Goal: Check status: Check status

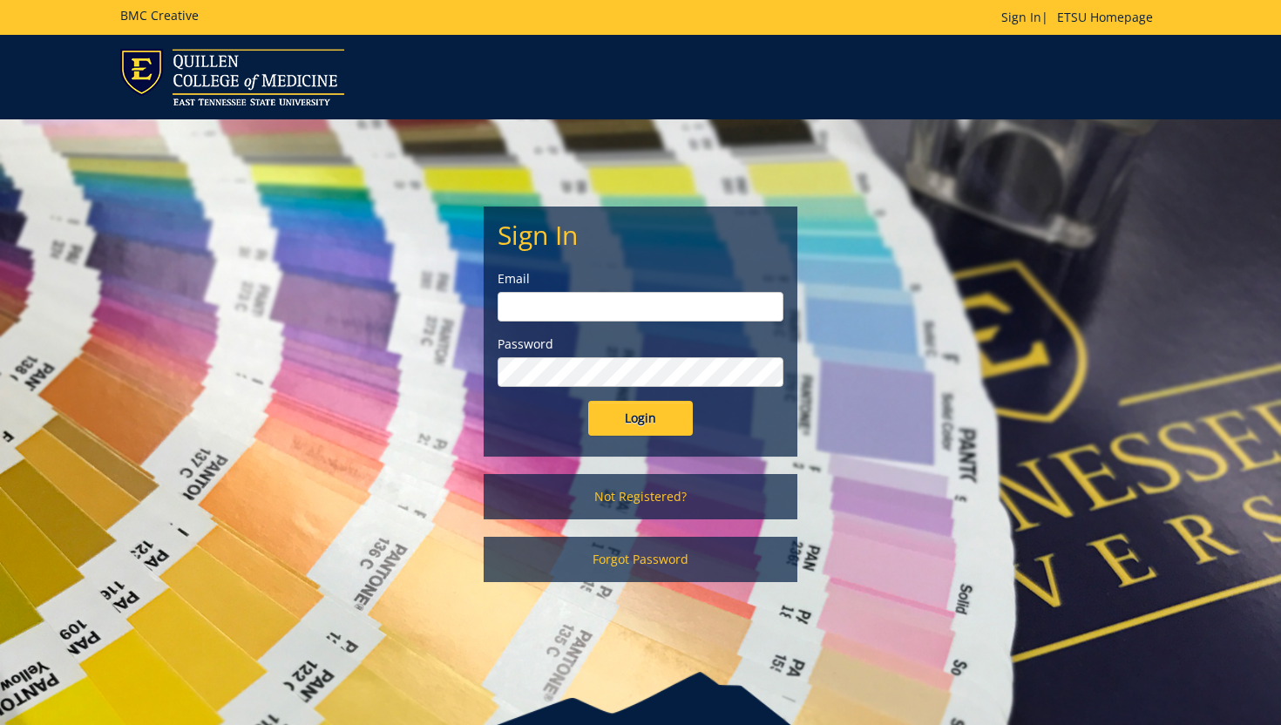
click at [584, 285] on label "Email" at bounding box center [641, 278] width 286 height 17
click at [577, 304] on input "email" at bounding box center [641, 307] width 286 height 30
type input "[EMAIL_ADDRESS][DOMAIN_NAME]"
click at [588, 401] on input "Login" at bounding box center [640, 418] width 105 height 35
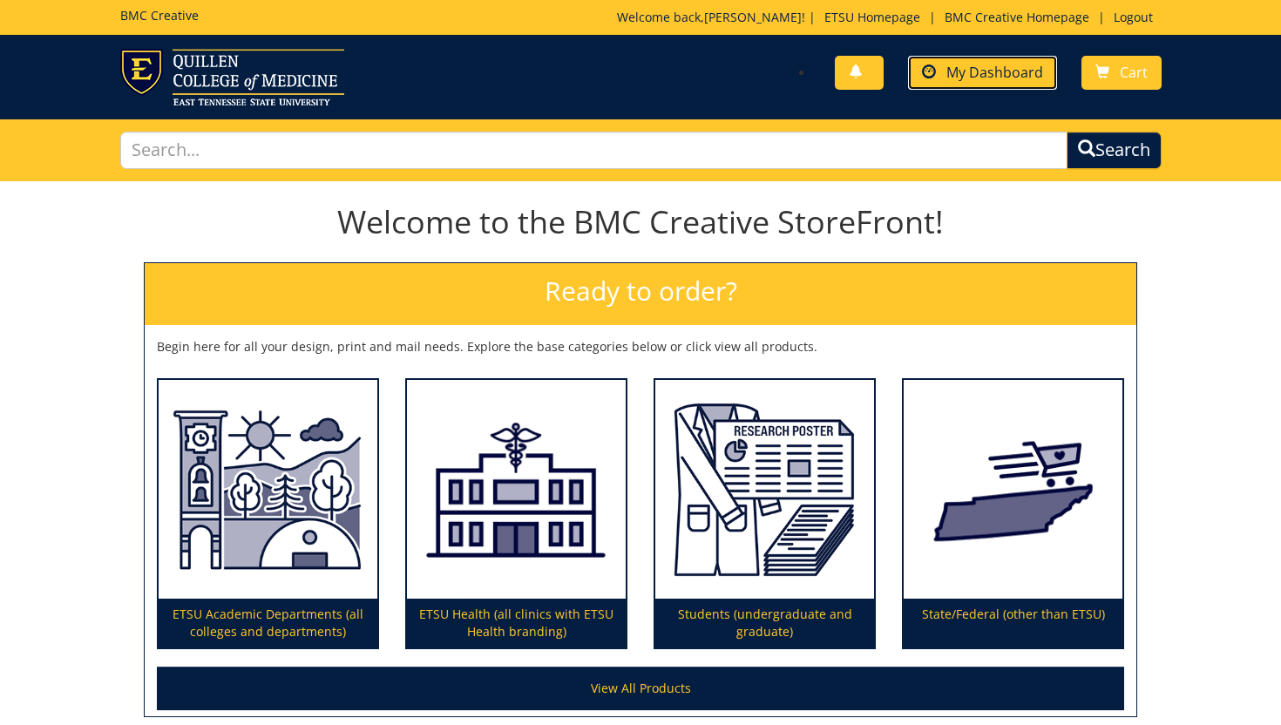
click at [960, 75] on span "My Dashboard" at bounding box center [994, 72] width 97 height 19
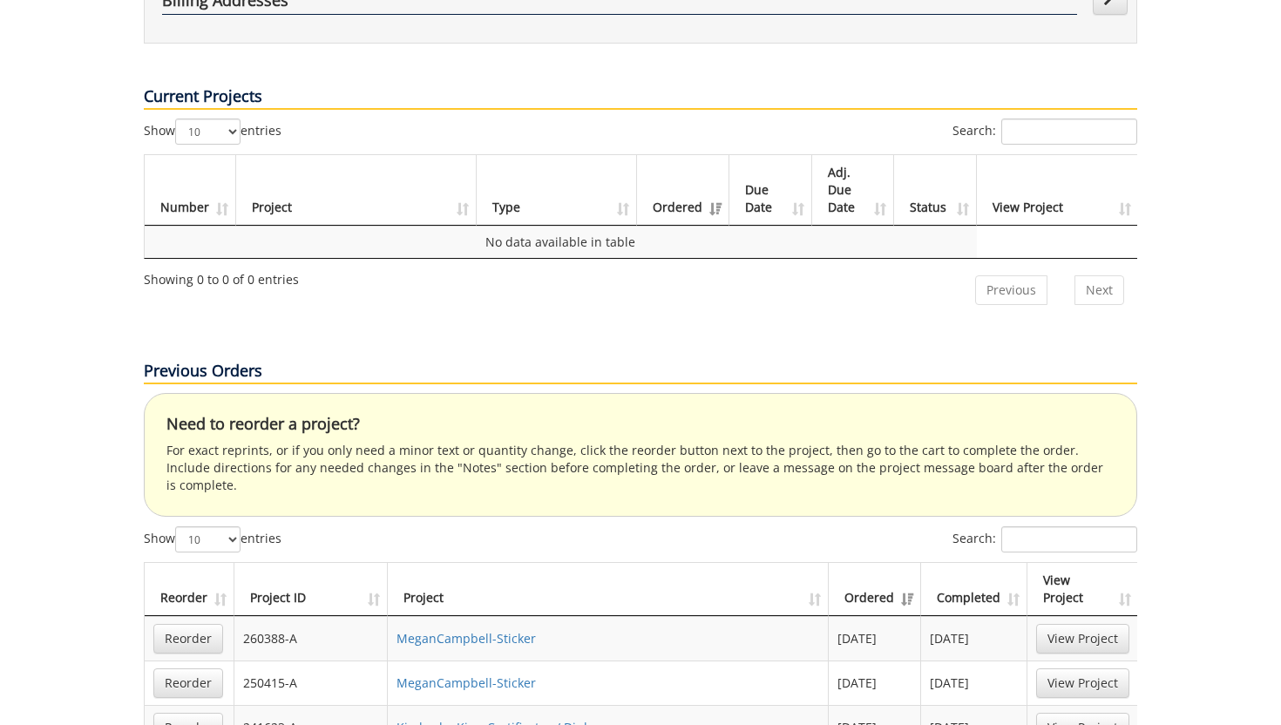
scroll to position [658, 0]
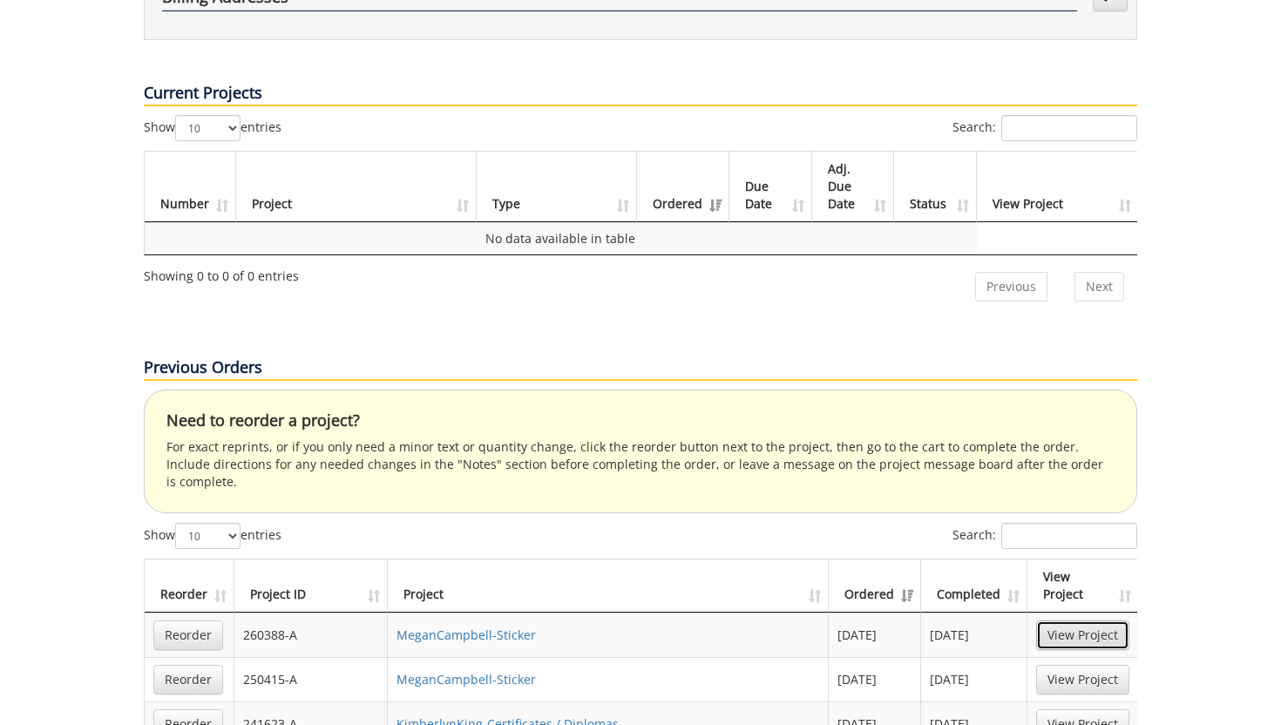
click at [1068, 621] on link "View Project" at bounding box center [1082, 636] width 93 height 30
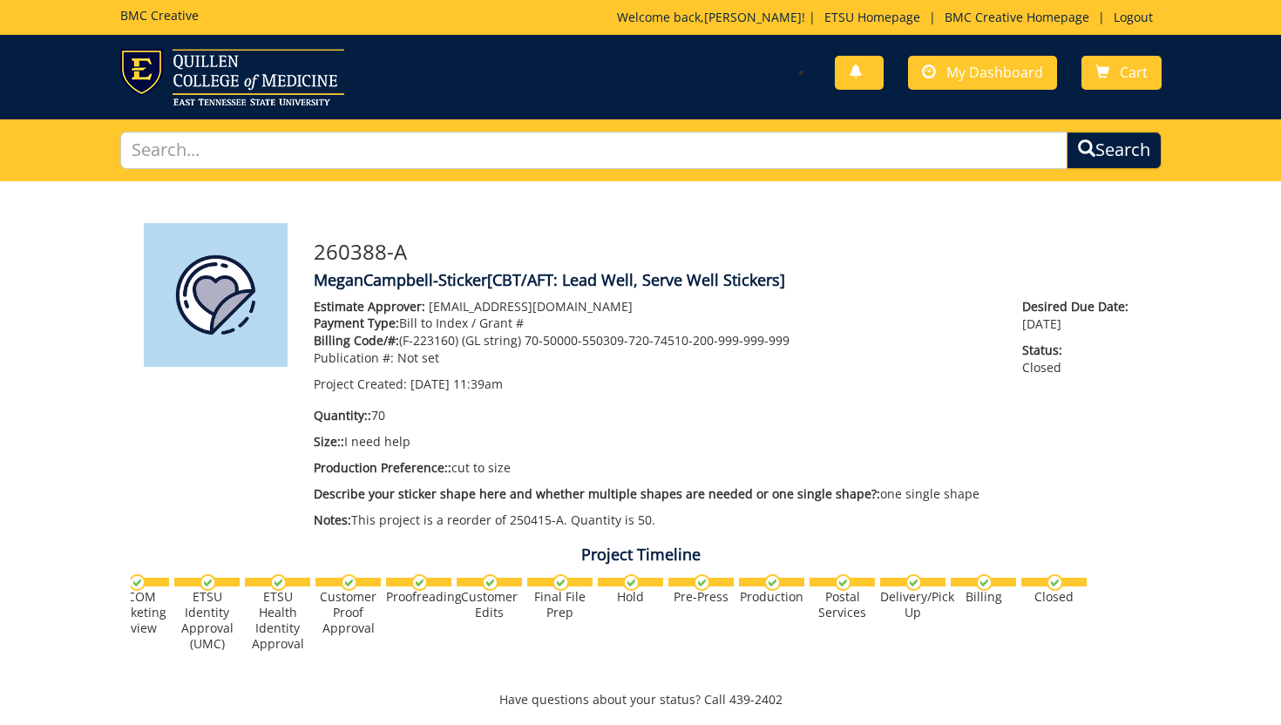
scroll to position [0, 684]
